Goal: Contribute content: Contribute content

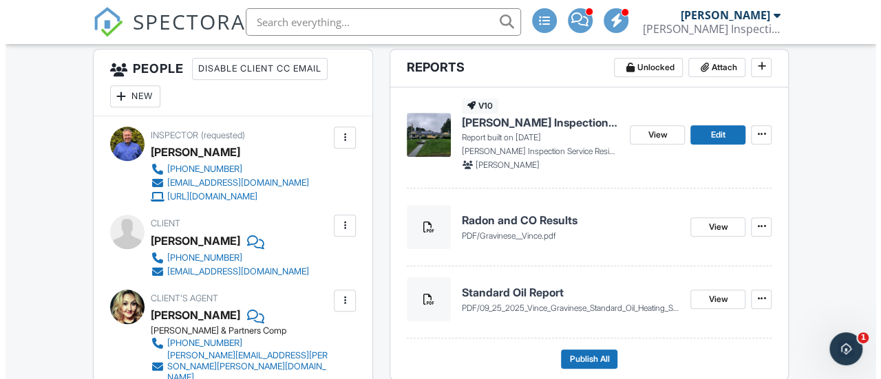
scroll to position [482, 0]
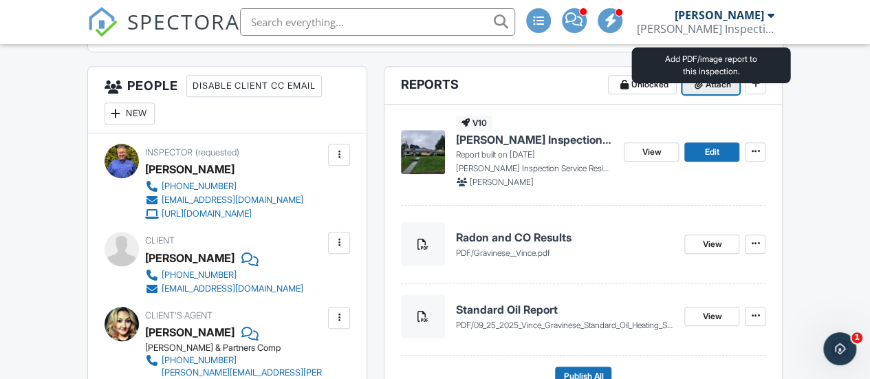
click at [707, 91] on span "Attach" at bounding box center [717, 85] width 25 height 14
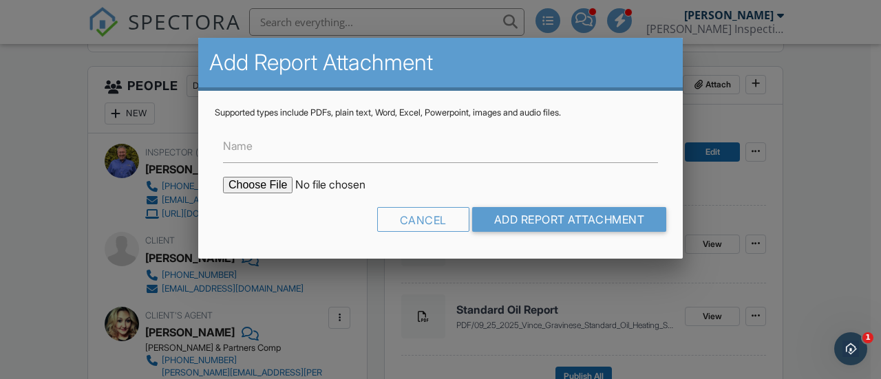
click at [251, 192] on input "file" at bounding box center [340, 185] width 234 height 17
type input "C:\fakepath\81 Plymouth Ave Trumbull_WDI report.pdf"
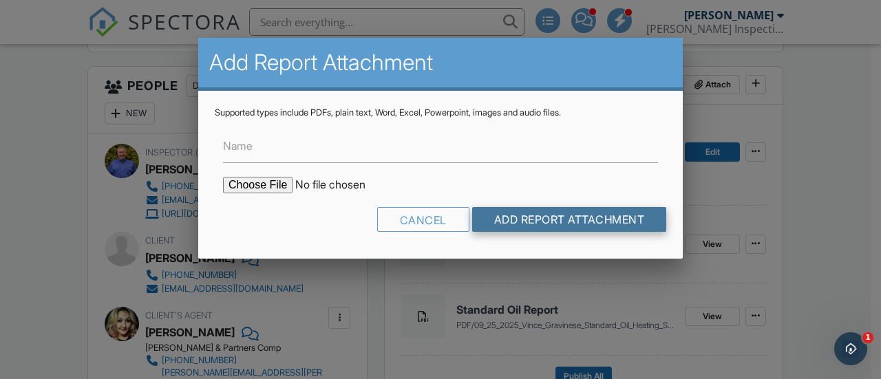
click at [517, 221] on input "Add Report Attachment" at bounding box center [569, 219] width 195 height 25
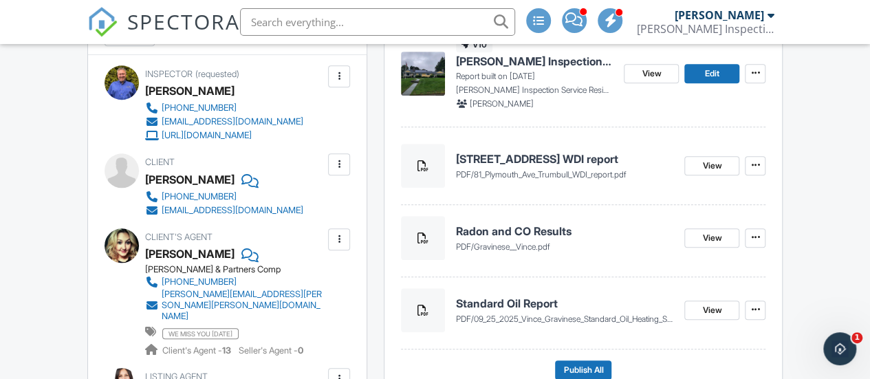
scroll to position [482, 0]
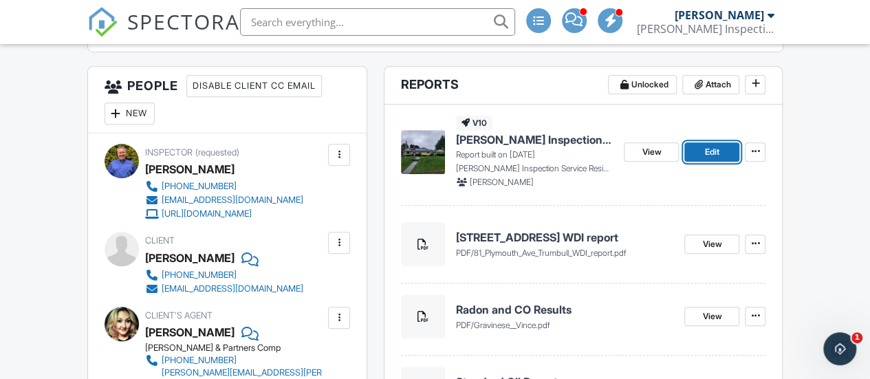
click at [706, 159] on span "Edit" at bounding box center [712, 152] width 14 height 14
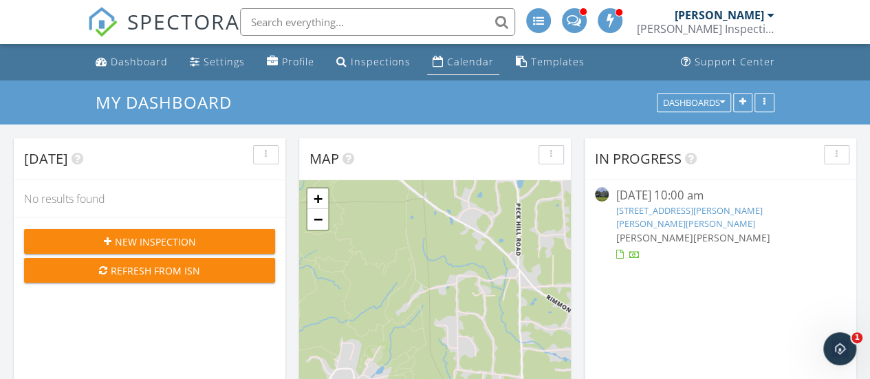
click at [454, 65] on div "Calendar" at bounding box center [470, 61] width 47 height 13
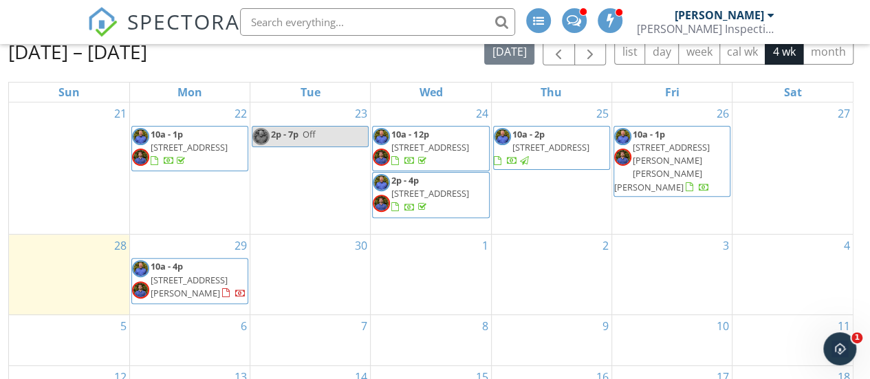
scroll to position [69, 0]
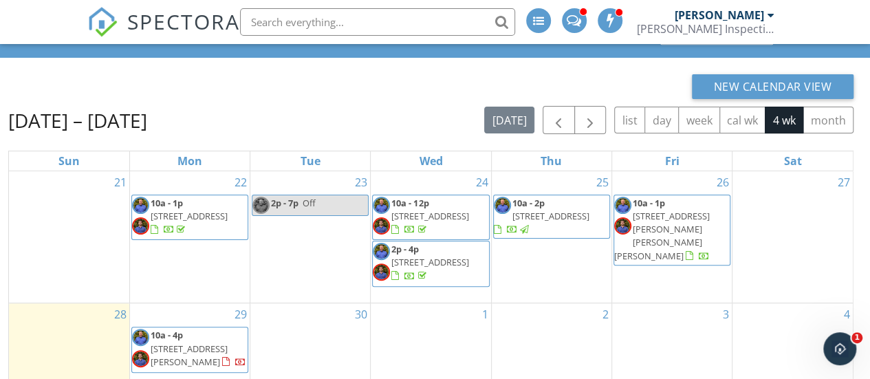
click at [570, 217] on span "[STREET_ADDRESS]" at bounding box center [551, 216] width 77 height 12
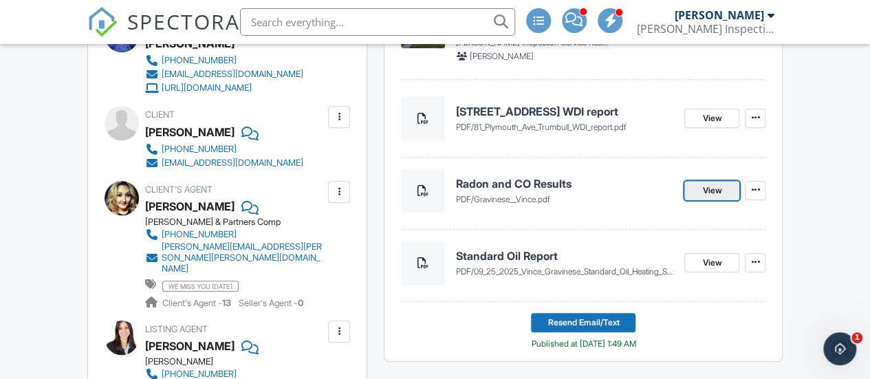
click at [692, 200] on link "View" at bounding box center [712, 190] width 55 height 19
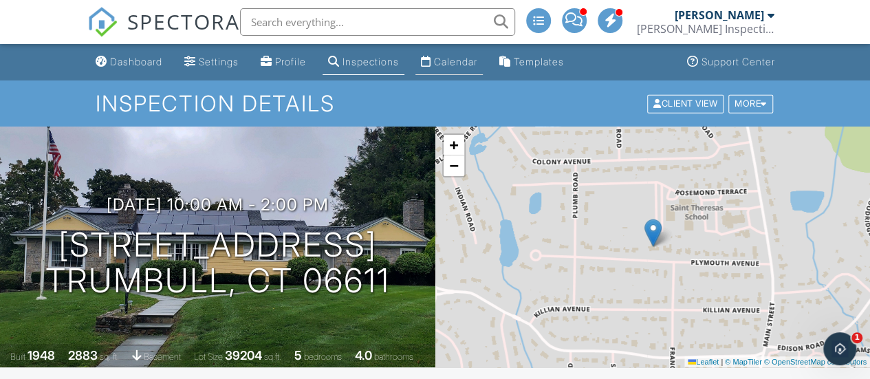
click at [468, 61] on div "Calendar" at bounding box center [455, 62] width 43 height 12
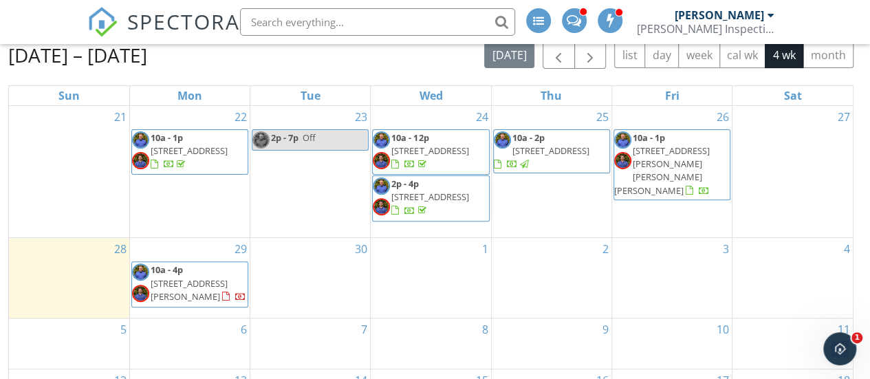
scroll to position [114, 0]
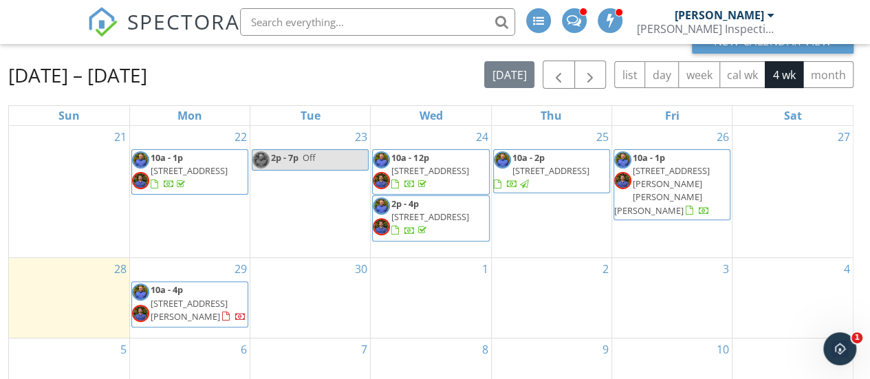
click at [696, 164] on span "29 Meeker Hill Rd, Redding 06896" at bounding box center [662, 190] width 96 height 52
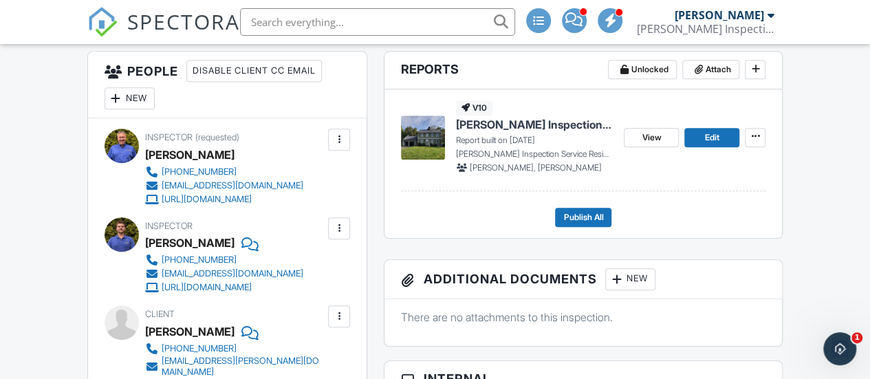
scroll to position [332, 0]
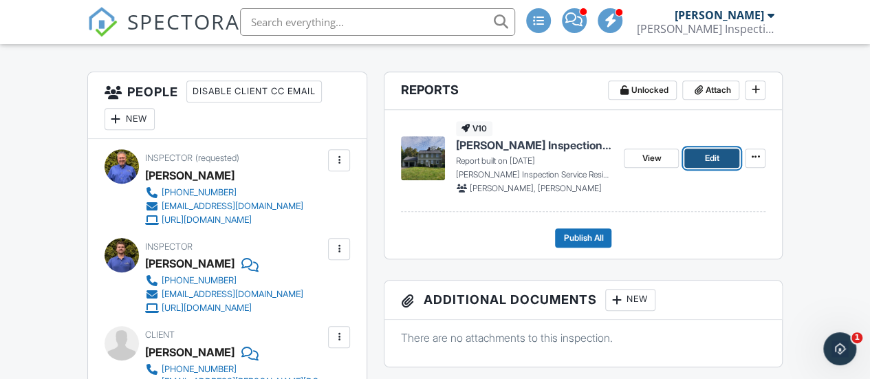
click at [698, 155] on link "Edit" at bounding box center [712, 158] width 55 height 19
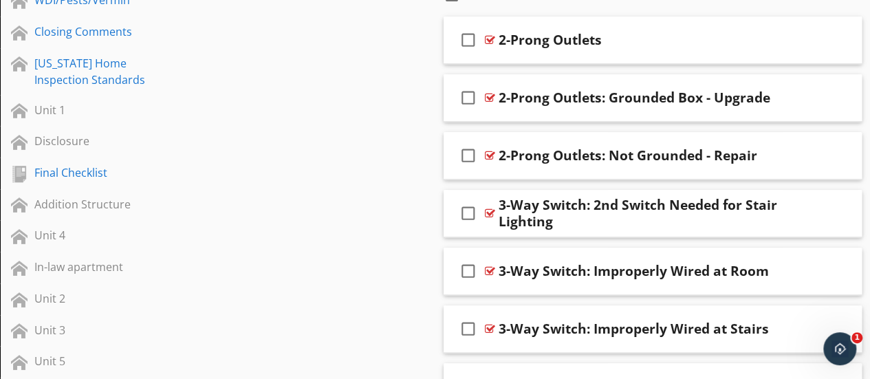
scroll to position [409, 0]
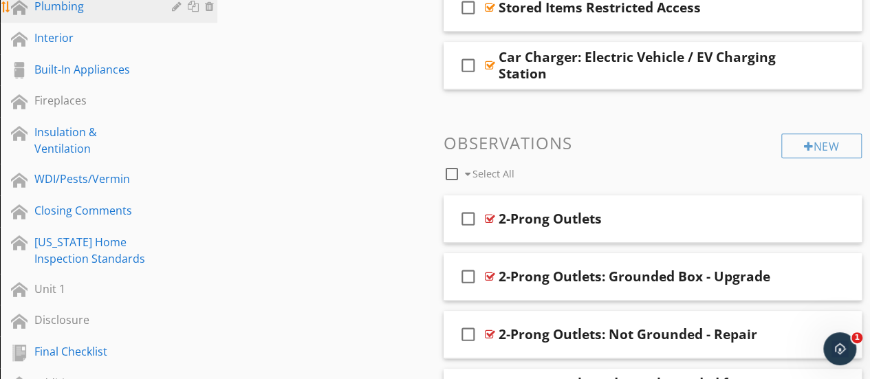
click at [76, 9] on div "Plumbing" at bounding box center [93, 6] width 118 height 17
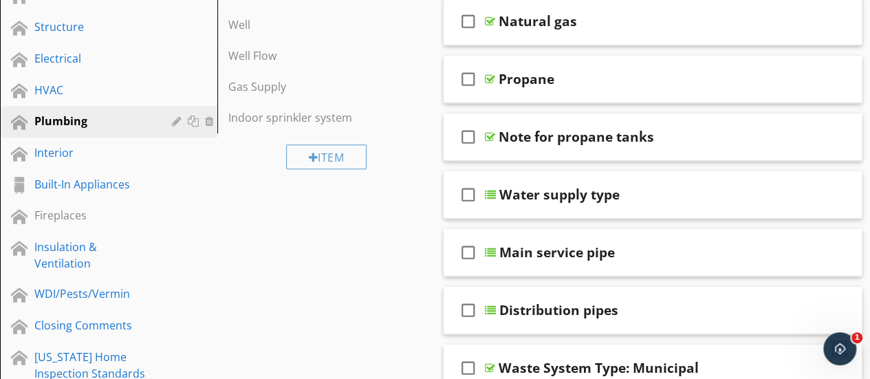
scroll to position [271, 0]
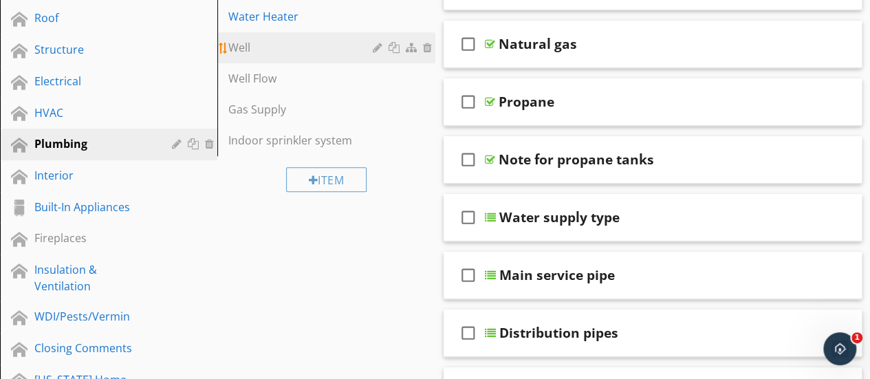
click at [243, 58] on link "Well" at bounding box center [328, 47] width 213 height 30
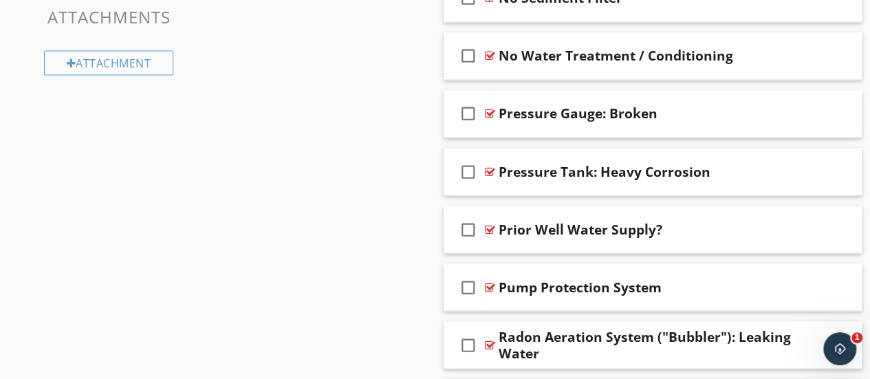
scroll to position [1092, 0]
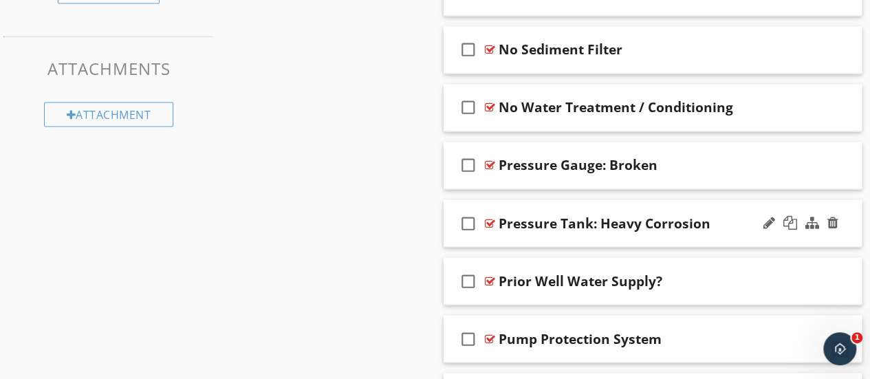
click at [640, 236] on div "check_box_outline_blank Pressure Tank: Heavy Corrosion" at bounding box center [653, 223] width 419 height 47
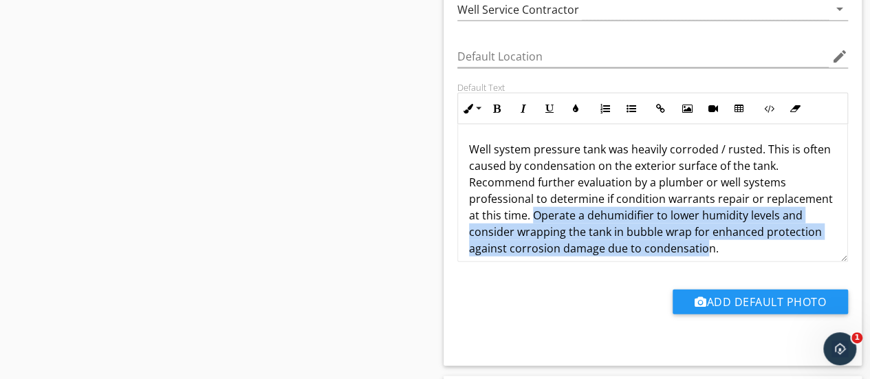
scroll to position [11, 0]
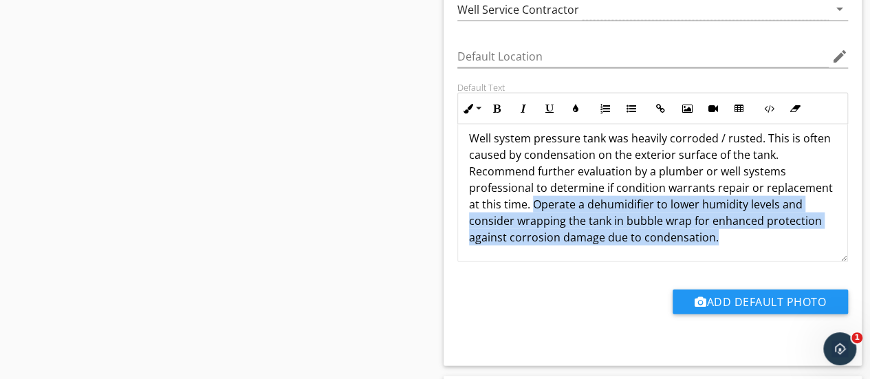
drag, startPoint x: 532, startPoint y: 211, endPoint x: 713, endPoint y: 251, distance: 184.6
click at [713, 251] on div "Well system pressure tank was heavily corroded / rusted. This is often caused b…" at bounding box center [653, 188] width 390 height 149
copy p "Operate a dehumidifier to lower humidity levels and consider wrapping the tank …"
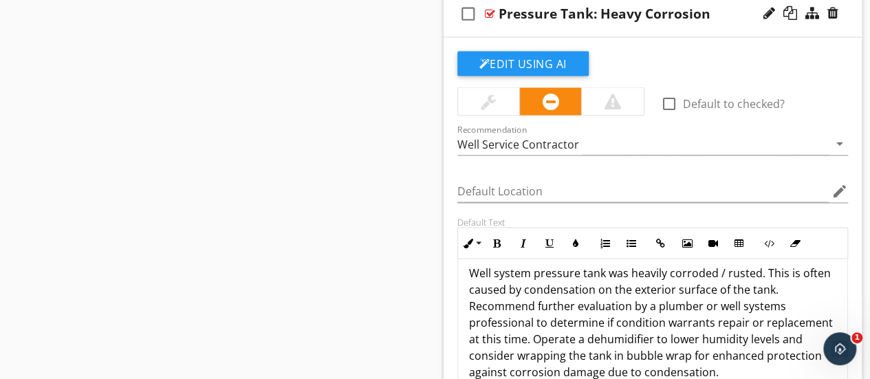
scroll to position [1298, 0]
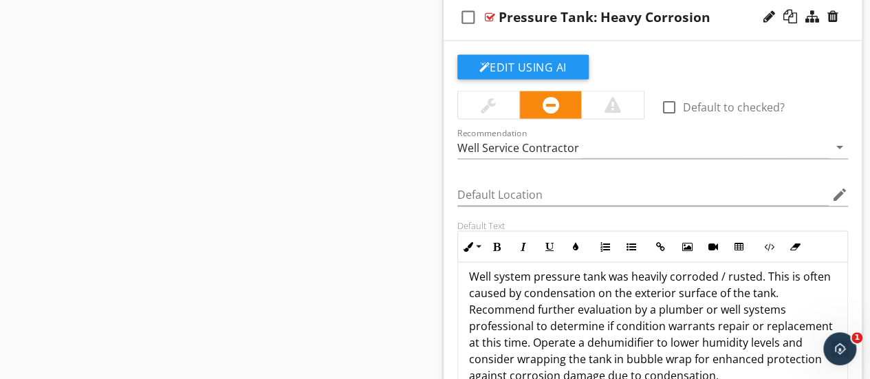
click at [548, 31] on div "check_box_outline_blank Pressure Tank: Heavy Corrosion" at bounding box center [653, 16] width 419 height 47
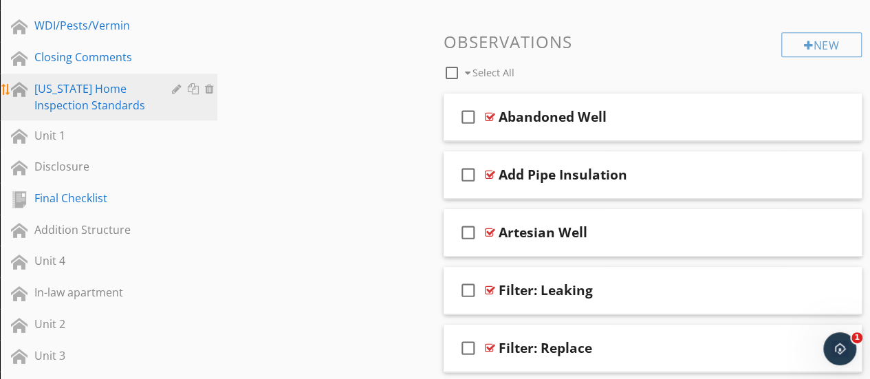
scroll to position [541, 0]
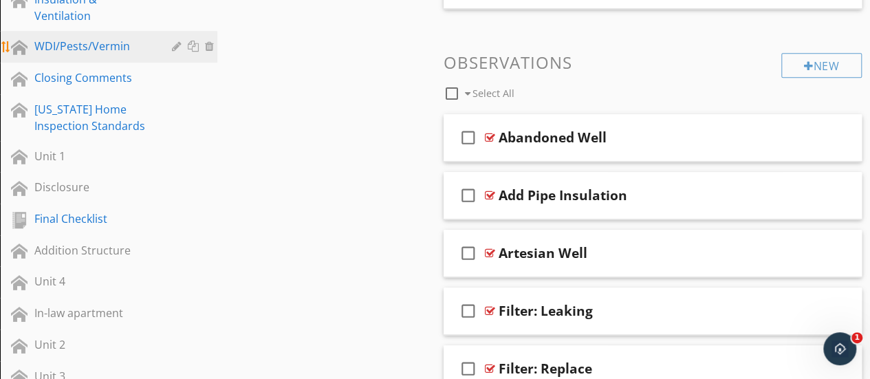
click at [81, 54] on div "WDI/Pests/Vermin" at bounding box center [93, 46] width 118 height 17
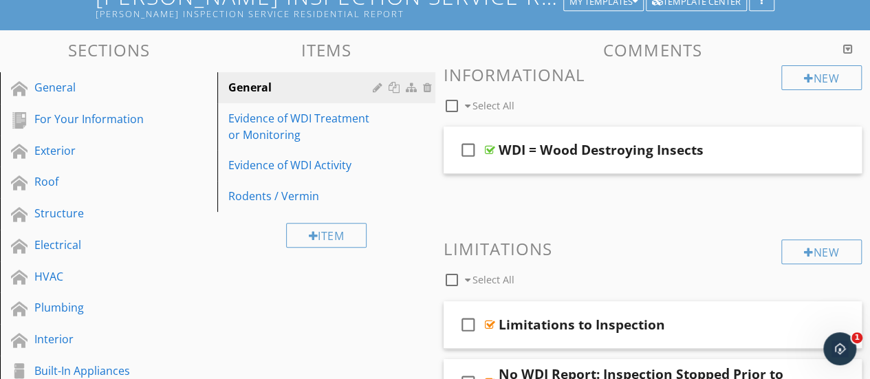
scroll to position [60, 0]
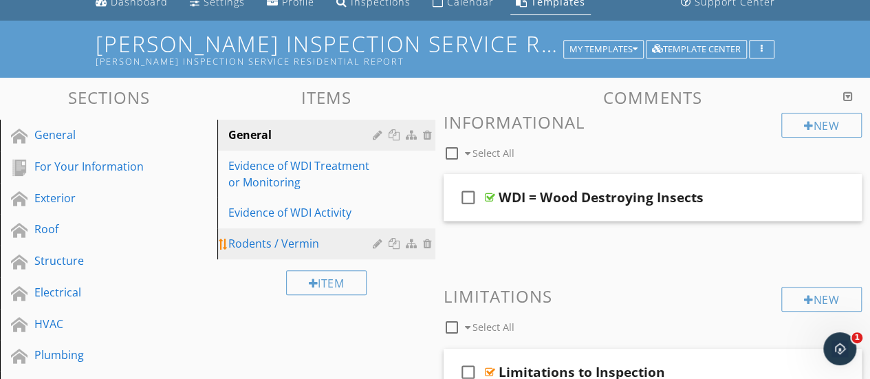
click at [281, 246] on div "Rodents / Vermin" at bounding box center [302, 243] width 148 height 17
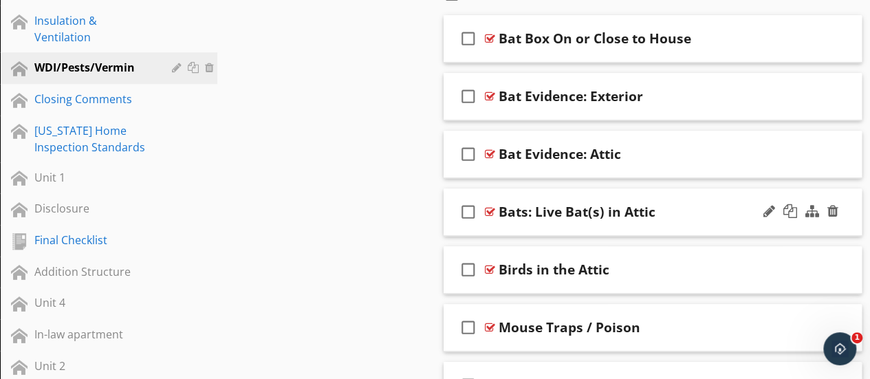
scroll to position [541, 0]
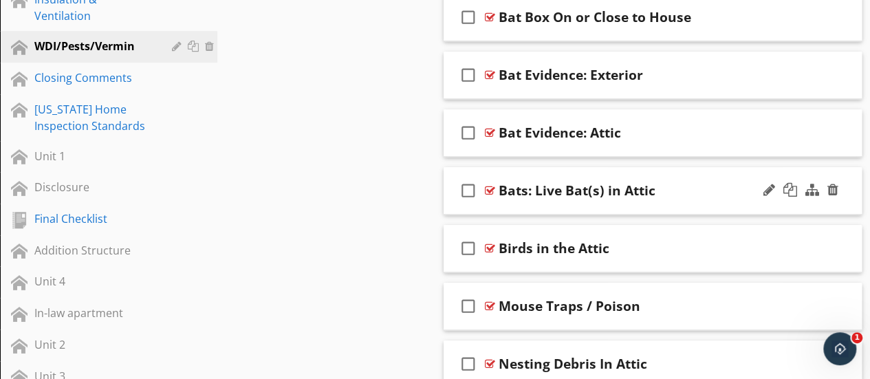
click at [668, 207] on div "check_box_outline_blank Bats: Live Bat(s) in Attic" at bounding box center [653, 190] width 419 height 47
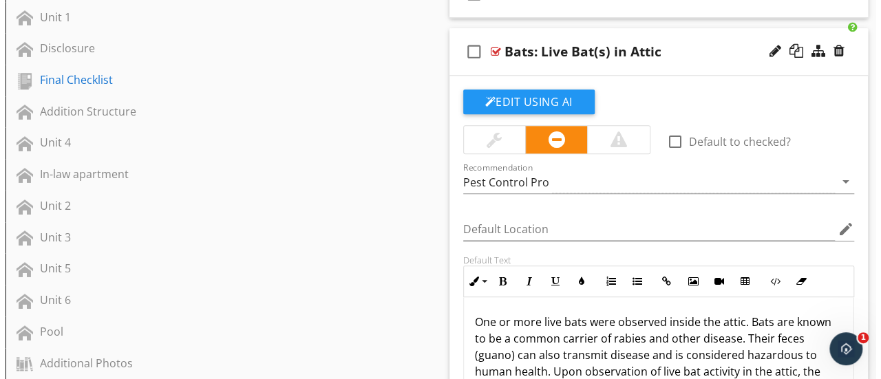
scroll to position [679, 0]
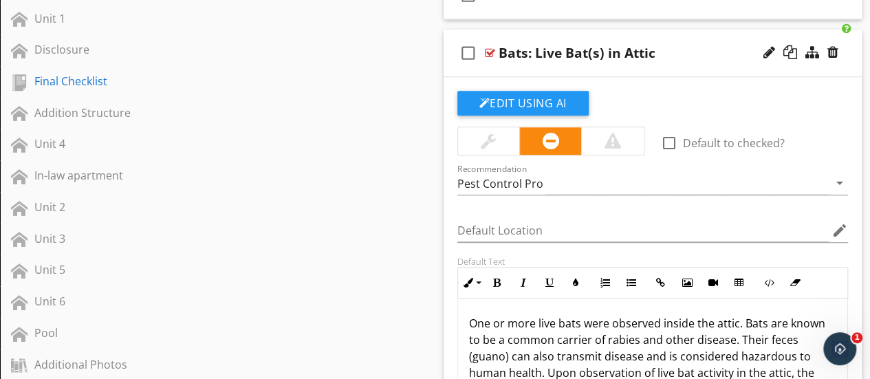
click at [508, 72] on div "check_box_outline_blank Bats: Live Bat(s) in Attic" at bounding box center [653, 53] width 419 height 47
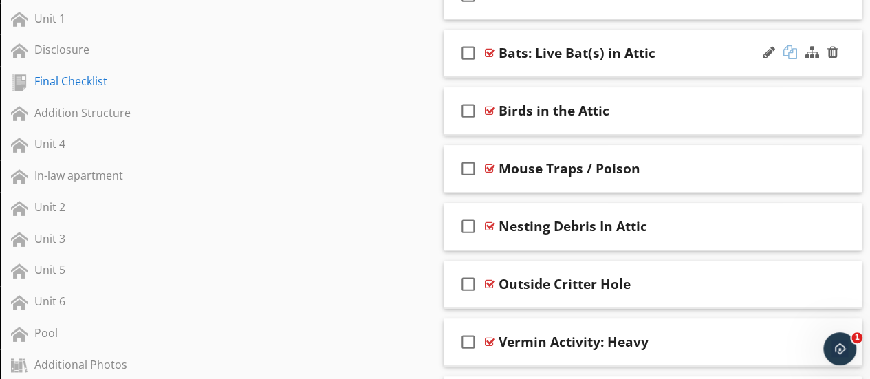
click at [790, 52] on div at bounding box center [791, 52] width 14 height 14
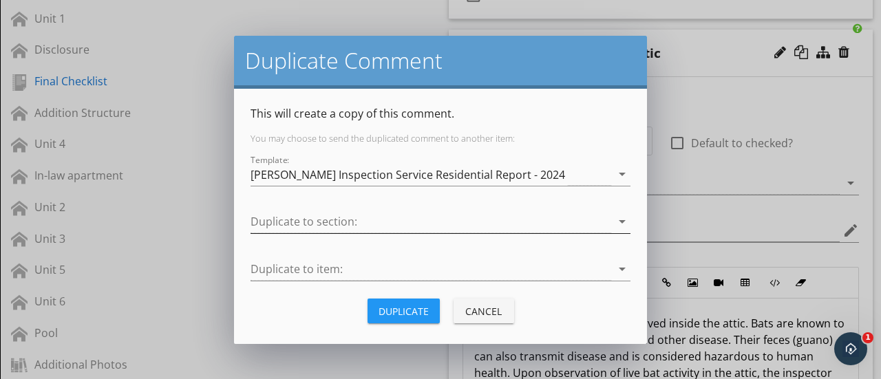
click at [420, 222] on div at bounding box center [430, 222] width 360 height 23
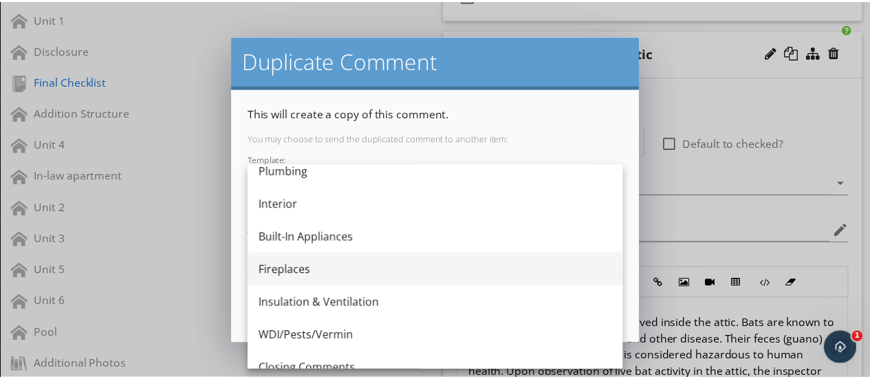
scroll to position [275, 0]
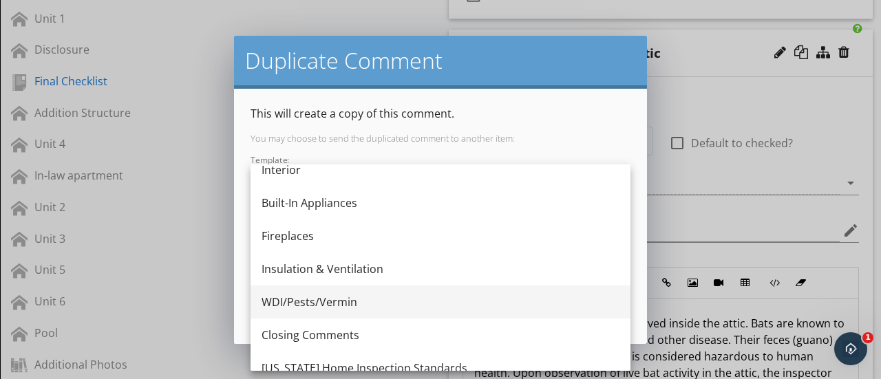
click at [327, 294] on div "WDI/Pests/Vermin" at bounding box center [440, 302] width 358 height 17
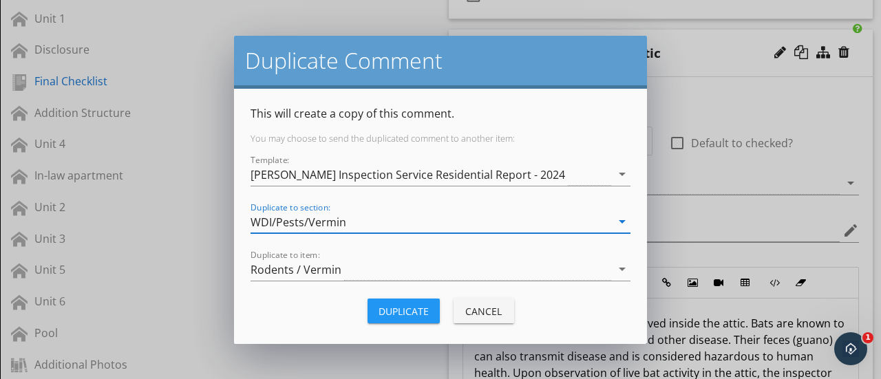
click at [432, 318] on button "Duplicate" at bounding box center [403, 311] width 72 height 25
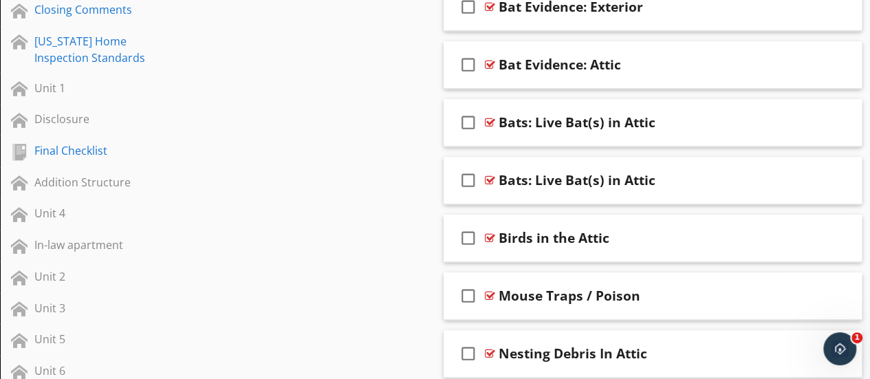
scroll to position [610, 0]
click at [765, 177] on div at bounding box center [770, 179] width 12 height 14
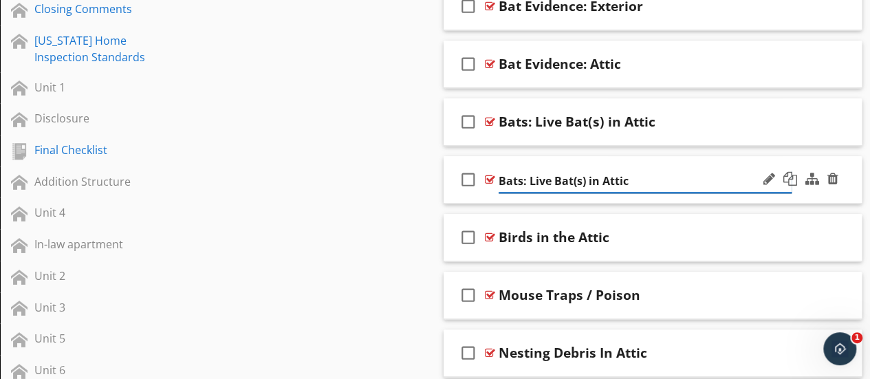
click at [641, 180] on input "Bats: Live Bat(s) in Attic" at bounding box center [645, 181] width 293 height 23
type input "Bats: Live Bat(s) in Barn"
click at [350, 159] on div "Sections General For Your Information Exterior Roof Structure Electrical HVAC P…" at bounding box center [435, 118] width 870 height 1183
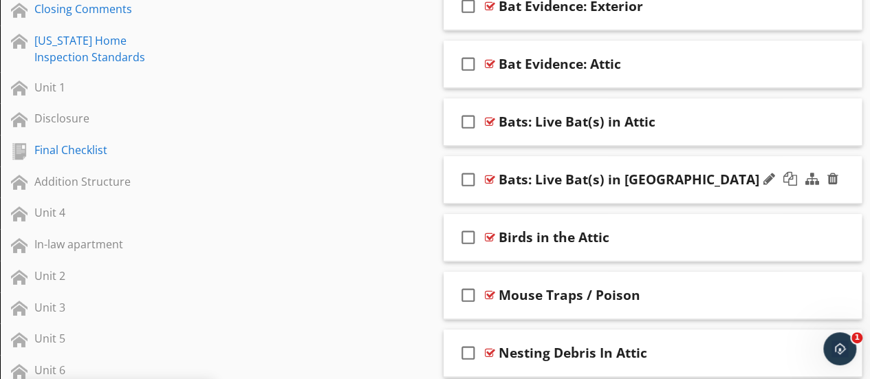
click at [557, 199] on div "check_box_outline_blank Bats: Live Bat(s) in Barn" at bounding box center [653, 179] width 419 height 47
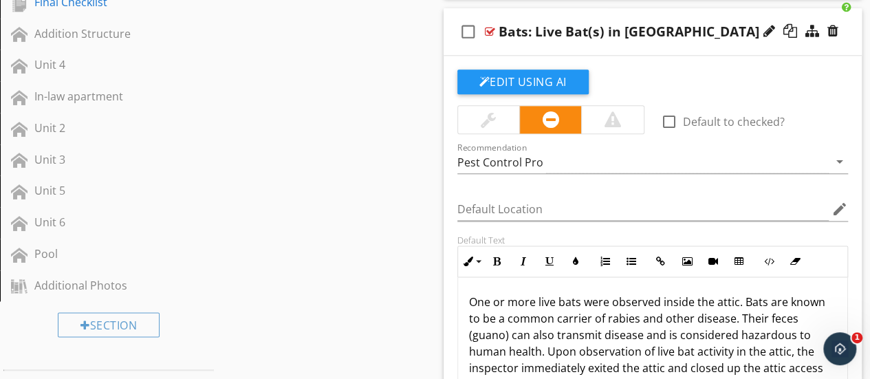
scroll to position [817, 0]
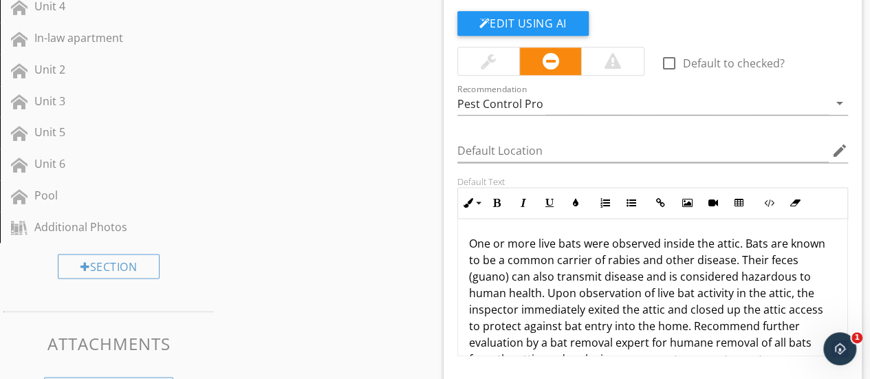
click at [561, 268] on p "One or more live bats were observed inside the attic. Bats are known to be a co…" at bounding box center [653, 350] width 368 height 231
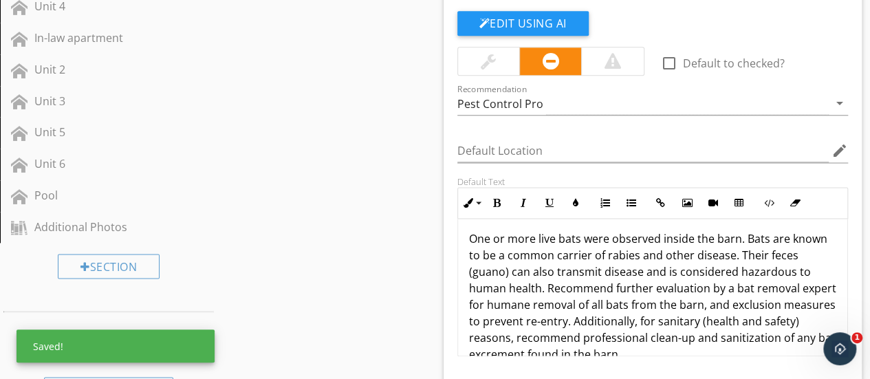
scroll to position [0, 0]
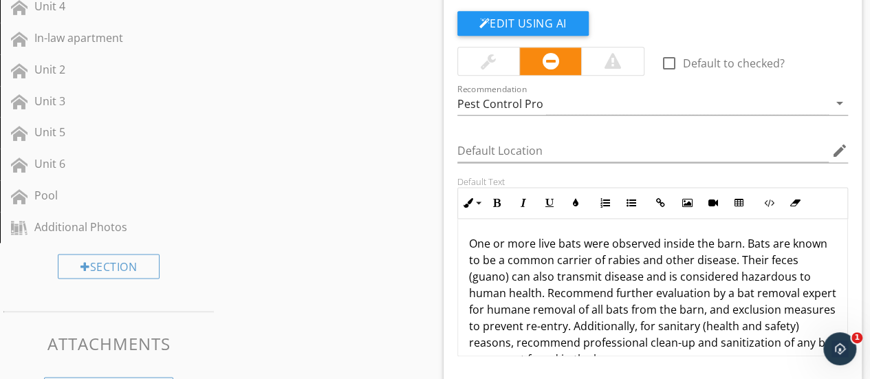
click at [430, 228] on div "Sections General For Your Information Exterior Roof Structure Electrical HVAC P…" at bounding box center [435, 144] width 870 height 1646
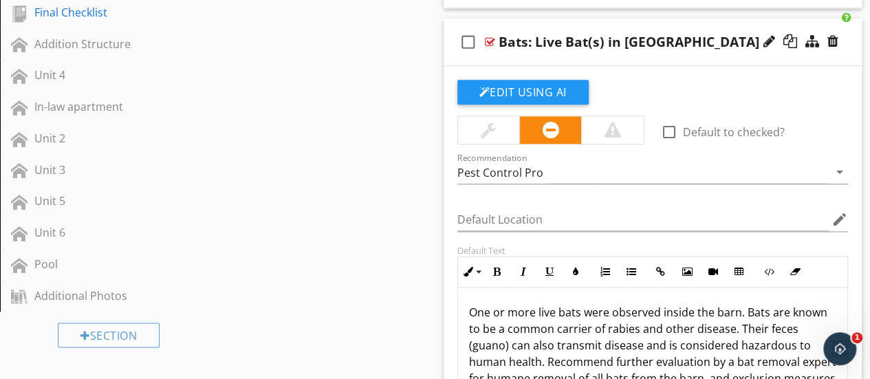
scroll to position [679, 0]
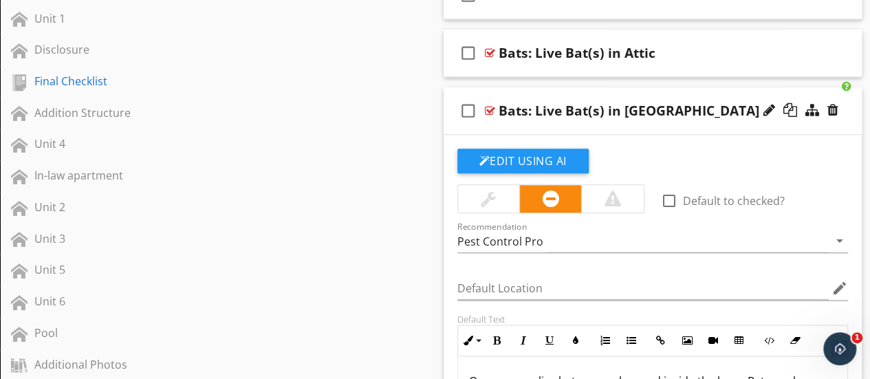
click at [665, 129] on div "check_box_outline_blank Bats: Live Bat(s) in Barn" at bounding box center [653, 110] width 419 height 47
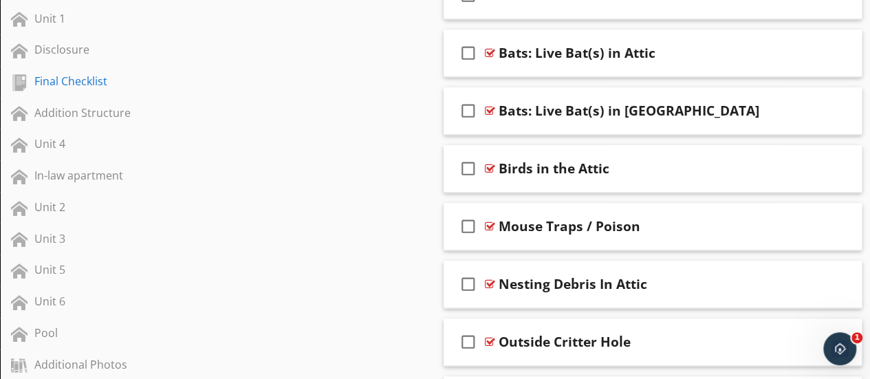
click at [400, 196] on div "Sections General For Your Information Exterior Roof Structure Electrical HVAC P…" at bounding box center [435, 50] width 870 height 1183
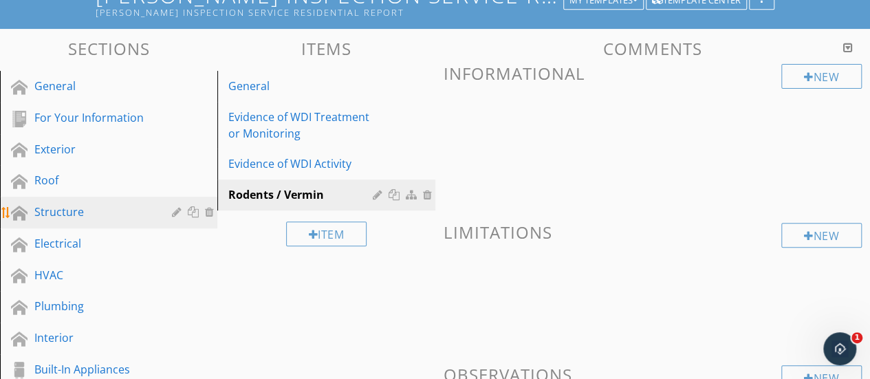
scroll to position [129, 0]
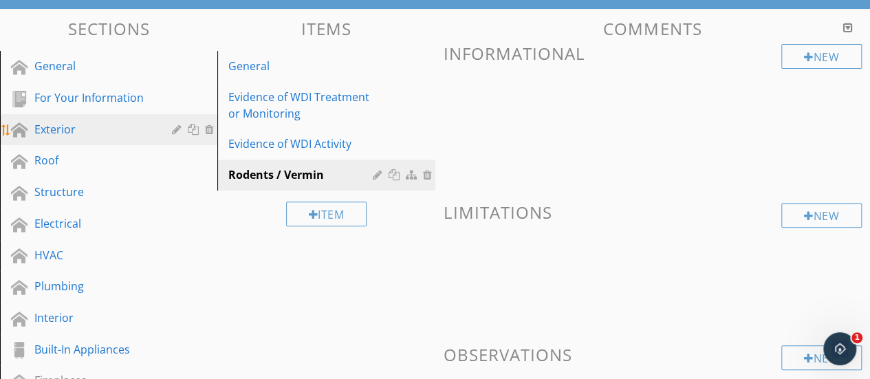
click at [98, 141] on link "Exterior" at bounding box center [110, 130] width 213 height 32
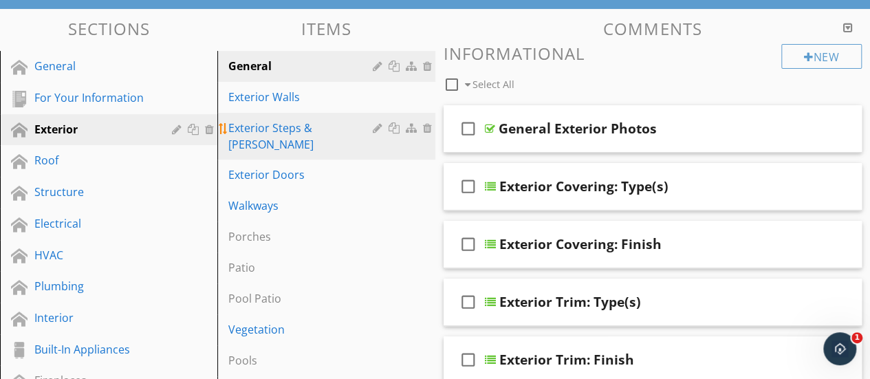
click at [312, 138] on link "Exterior Steps & Stoops" at bounding box center [328, 136] width 213 height 47
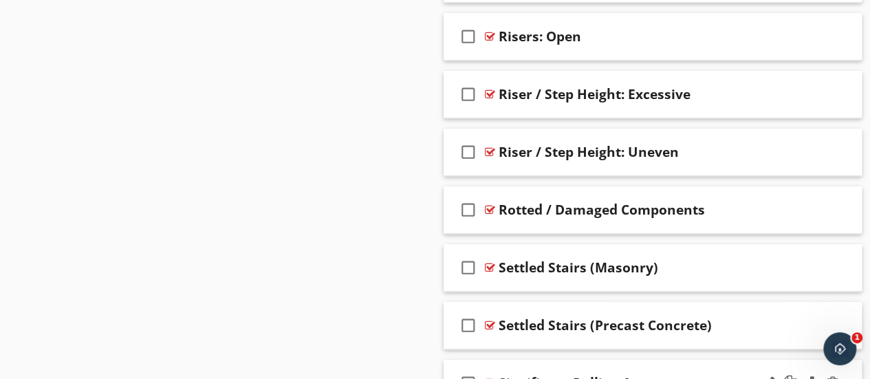
scroll to position [2949, 0]
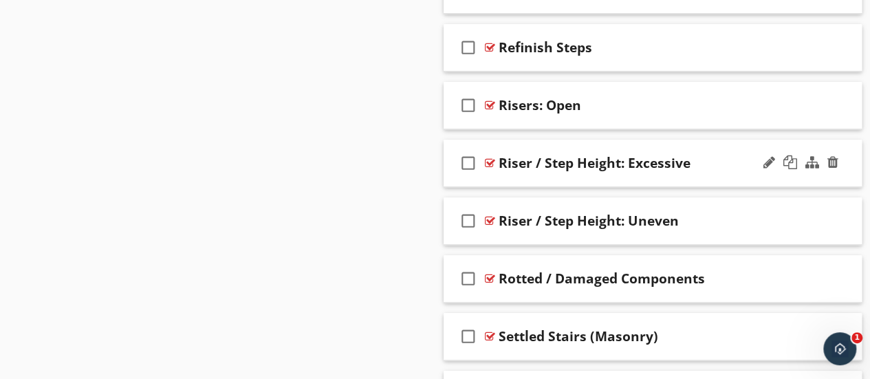
click at [633, 167] on div "check_box_outline_blank Riser / Step Height: Excessive" at bounding box center [653, 163] width 419 height 47
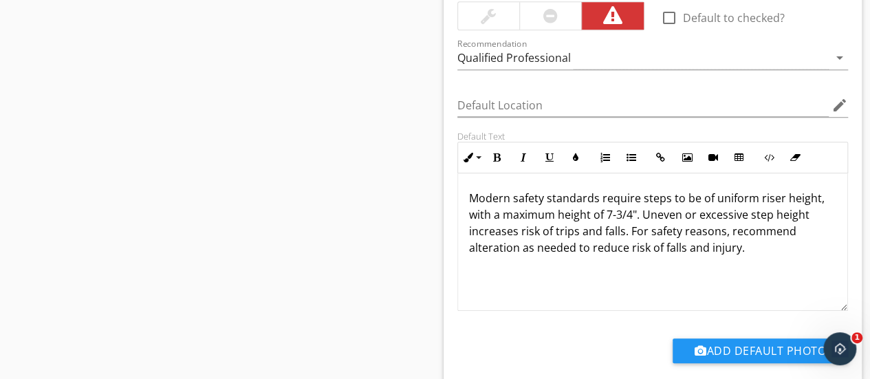
scroll to position [3156, 0]
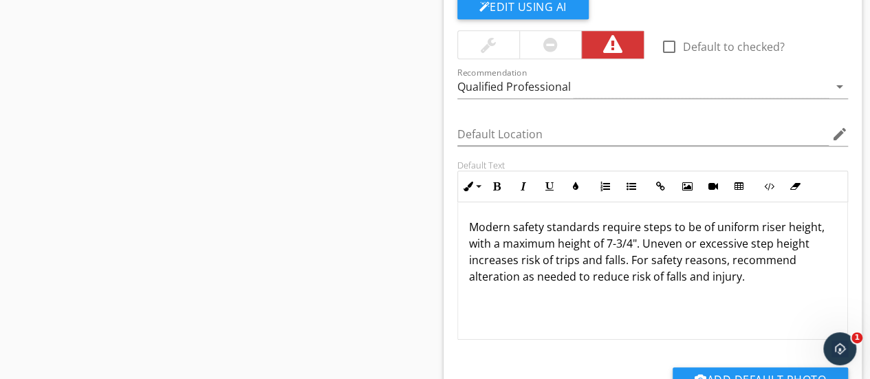
click at [718, 243] on p "Modern safety standards require steps to be of uniform riser height, with a max…" at bounding box center [653, 252] width 368 height 66
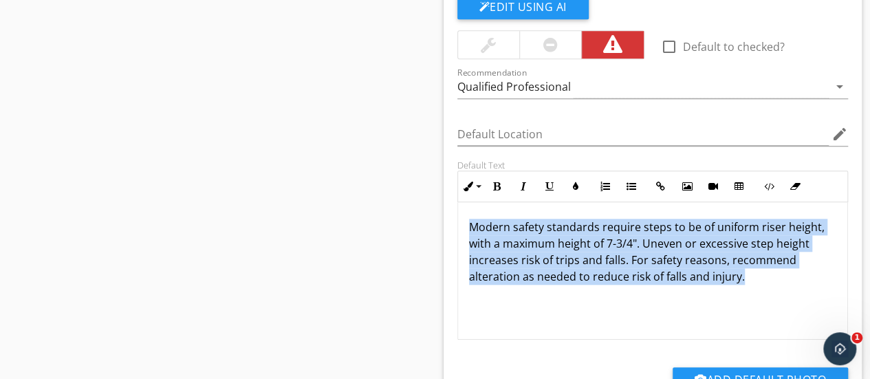
copy p "Modern safety standards require steps to be of uniform riser height, with a max…"
click at [718, 243] on p "Modern safety standards require steps to be of uniform riser height, with a max…" at bounding box center [653, 252] width 368 height 66
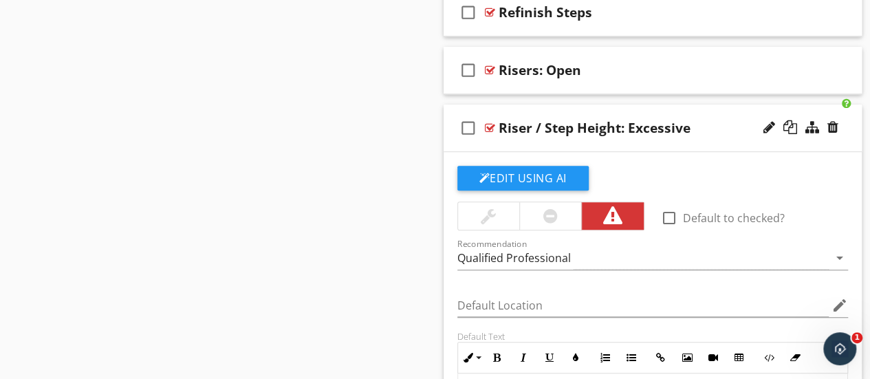
scroll to position [2949, 0]
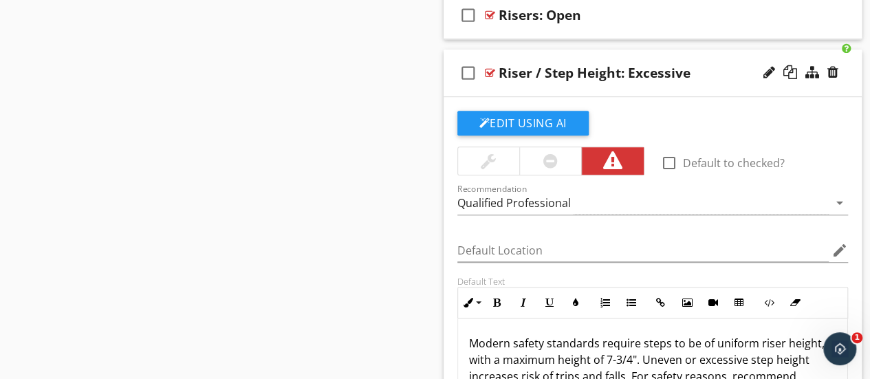
scroll to position [3018, 0]
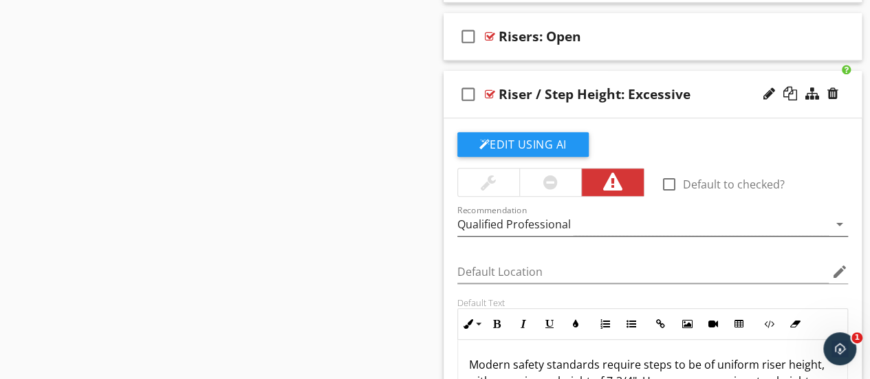
click at [550, 218] on div "Qualified Professional" at bounding box center [514, 224] width 114 height 12
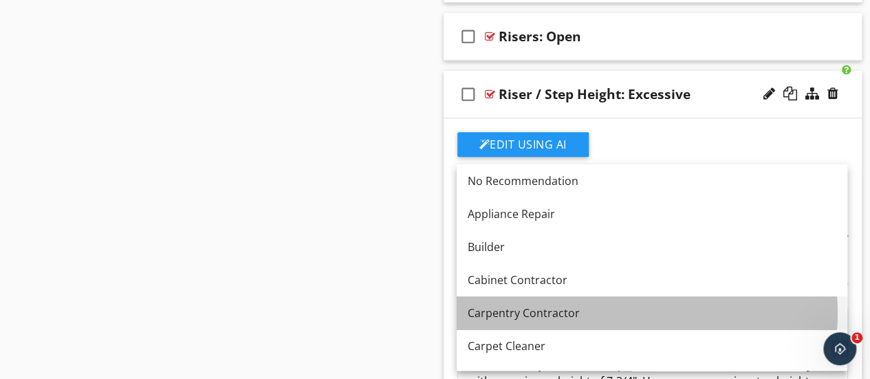
click at [507, 313] on div "Carpentry Contractor" at bounding box center [652, 313] width 369 height 17
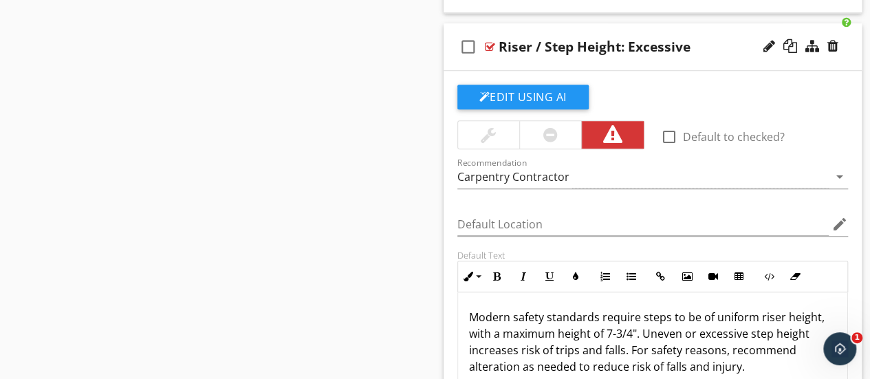
scroll to position [3087, 0]
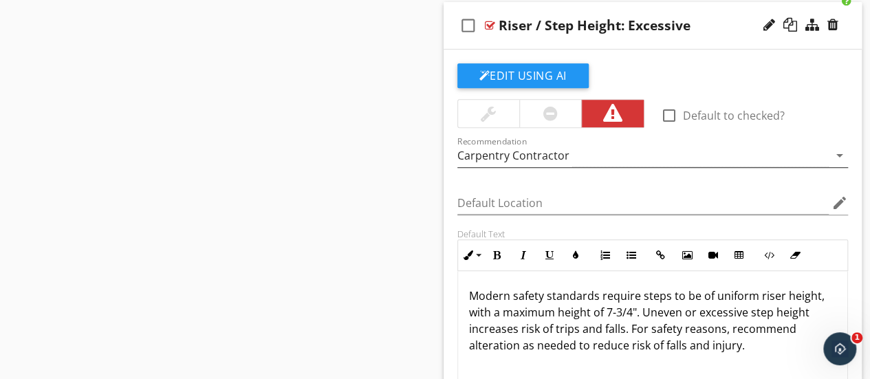
click at [566, 149] on div "Carpentry Contractor" at bounding box center [513, 155] width 112 height 12
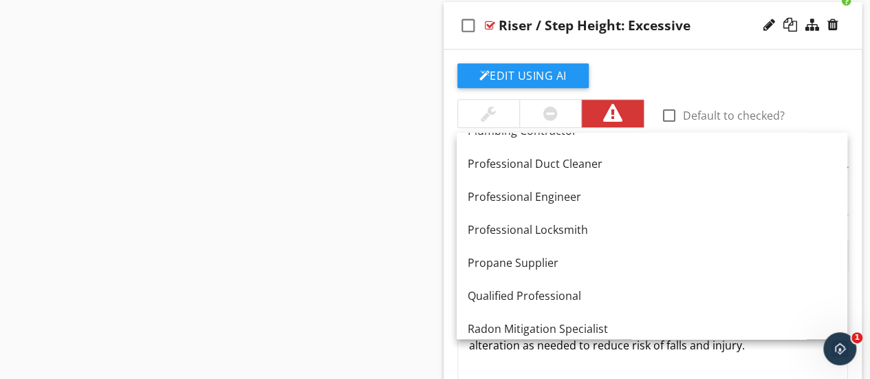
scroll to position [1624, 0]
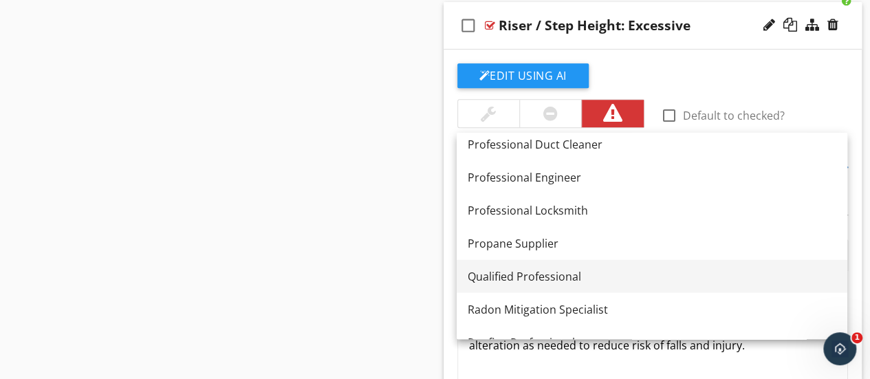
click at [535, 273] on div "Qualified Professional" at bounding box center [652, 276] width 369 height 17
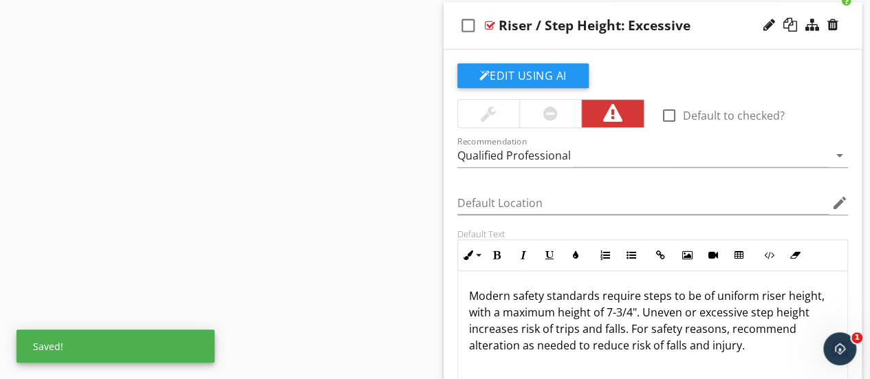
scroll to position [3018, 0]
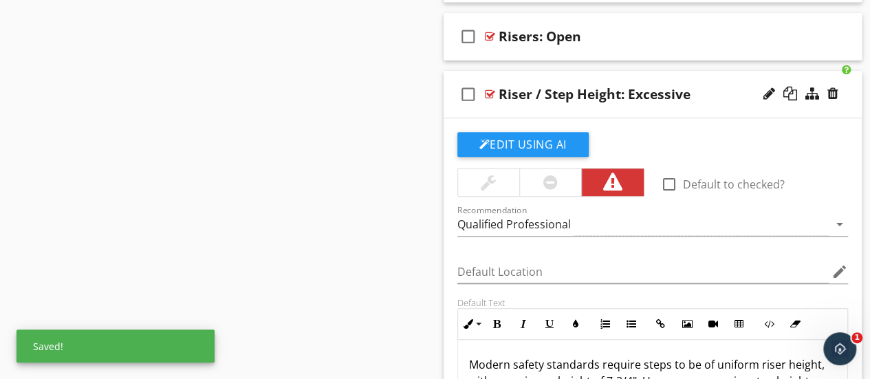
click at [466, 102] on div "check_box_outline_blank Riser / Step Height: Excessive" at bounding box center [653, 94] width 419 height 47
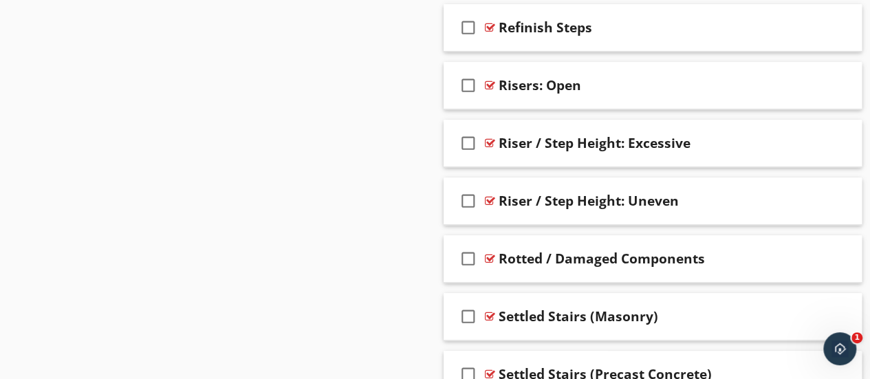
scroll to position [2949, 0]
